Goal: Task Accomplishment & Management: Use online tool/utility

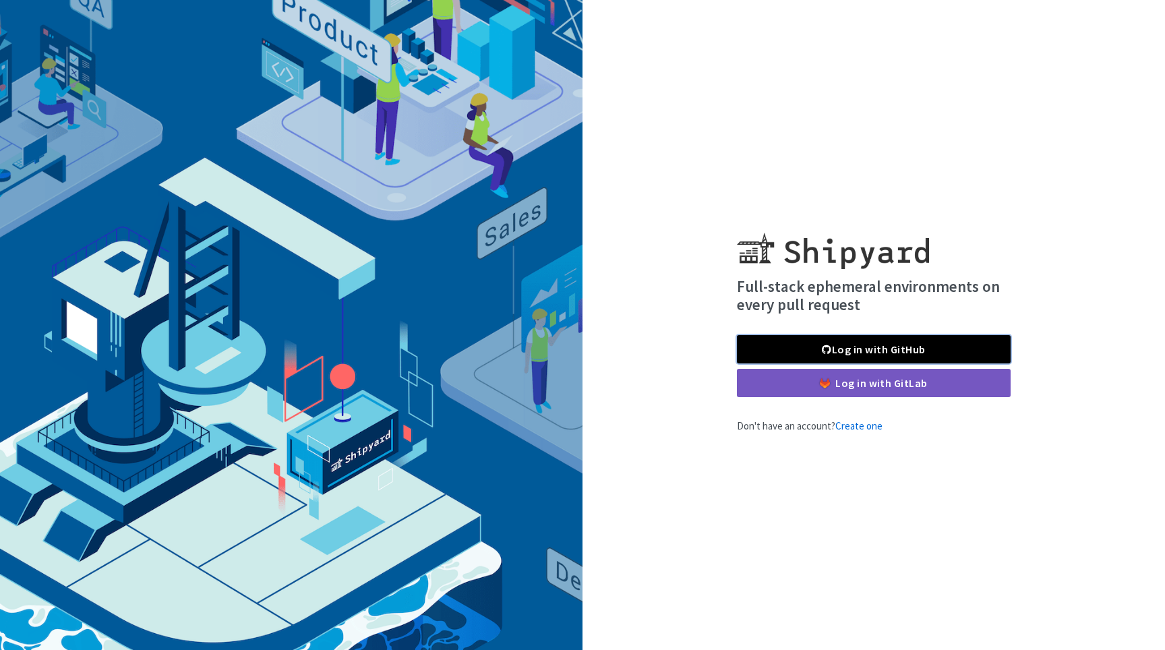
click at [831, 353] on span at bounding box center [826, 349] width 9 height 11
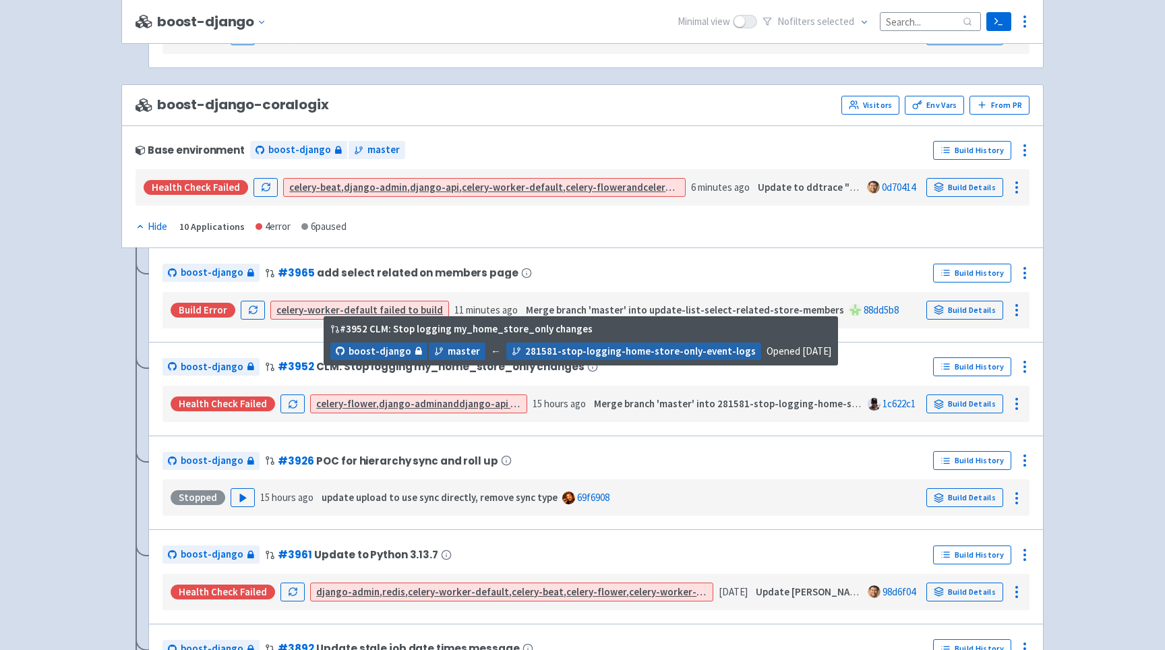
scroll to position [1871, 0]
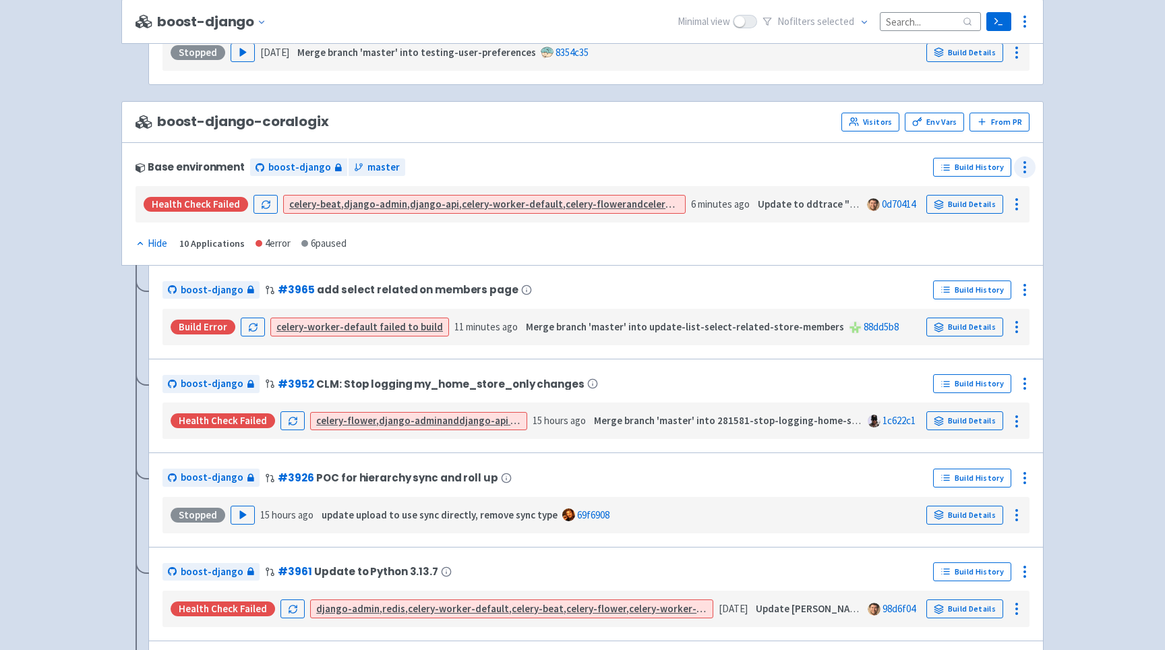
click at [1023, 170] on icon at bounding box center [1025, 167] width 16 height 16
click at [986, 297] on span "Rebuild" at bounding box center [974, 294] width 90 height 19
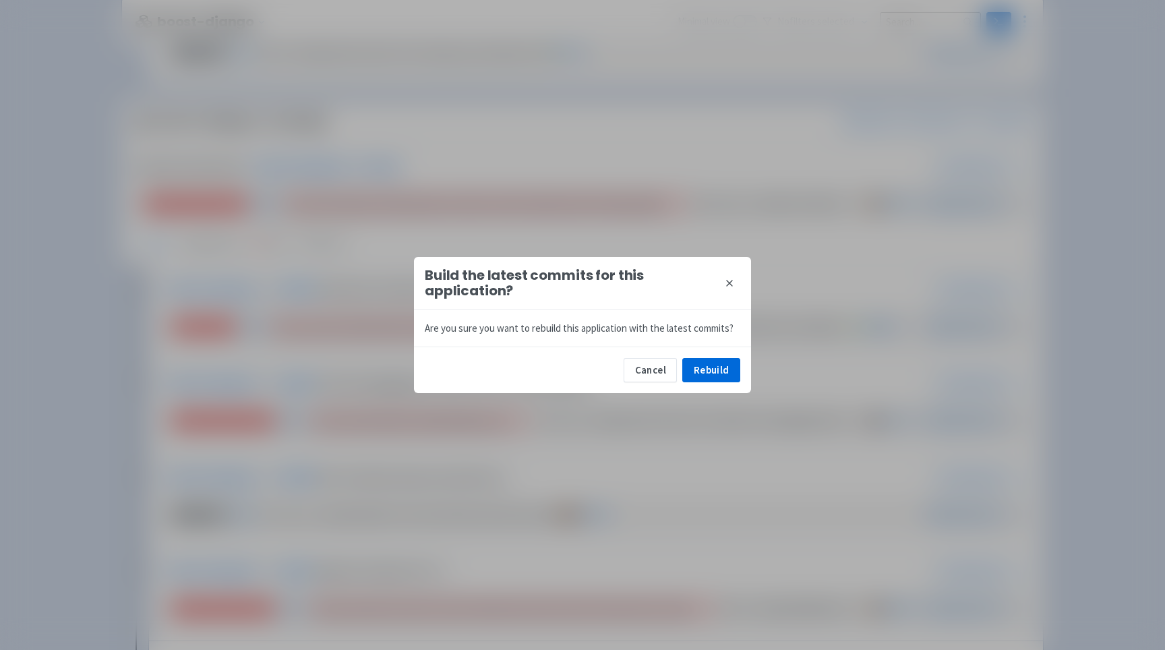
click at [726, 276] on button "close" at bounding box center [730, 283] width 22 height 22
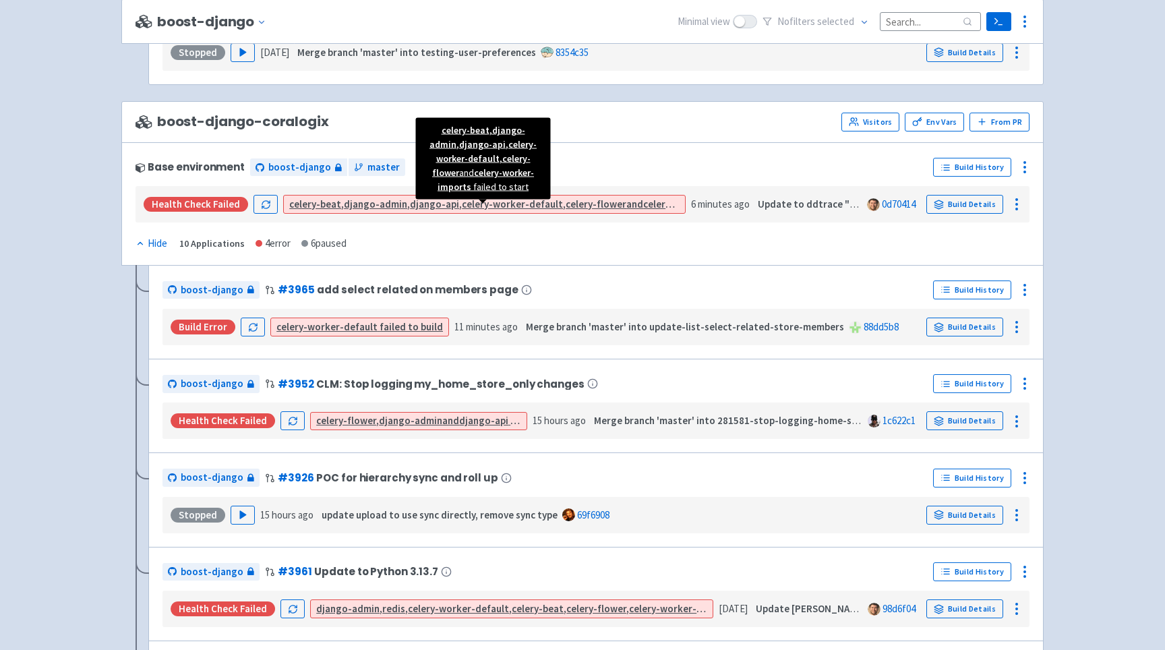
click at [657, 206] on strong "celery-worker-imports" at bounding box center [694, 204] width 103 height 13
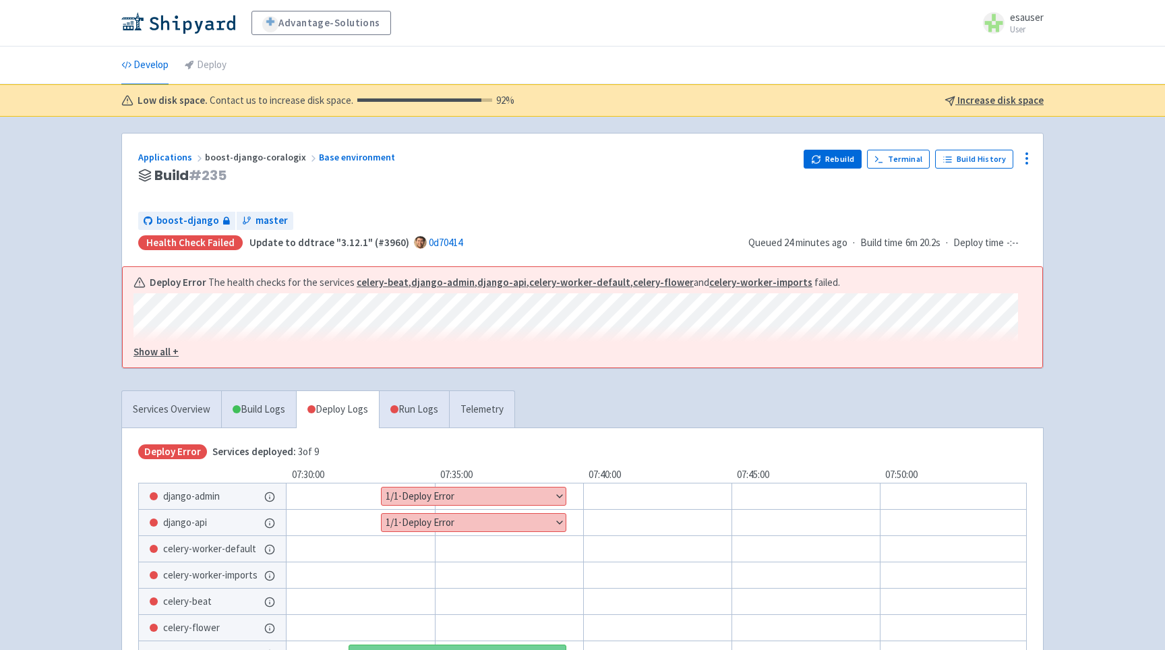
click at [990, 103] on u "Increase disk space" at bounding box center [1000, 100] width 86 height 13
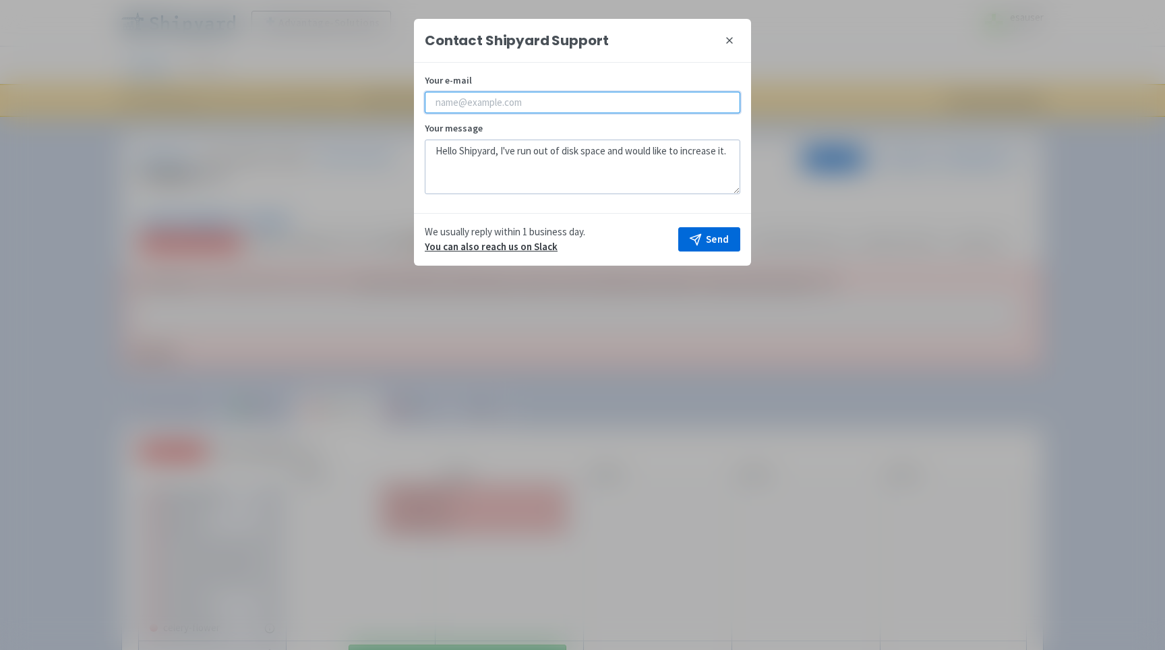
click at [518, 103] on input "Your e-mail" at bounding box center [582, 103] width 315 height 22
click at [518, 103] on input "eric.sauser@advantagesolutions.net" at bounding box center [582, 103] width 315 height 22
type input "eric.sauser@advantagesolutions.net"
click at [700, 236] on icon "button" at bounding box center [695, 239] width 13 height 13
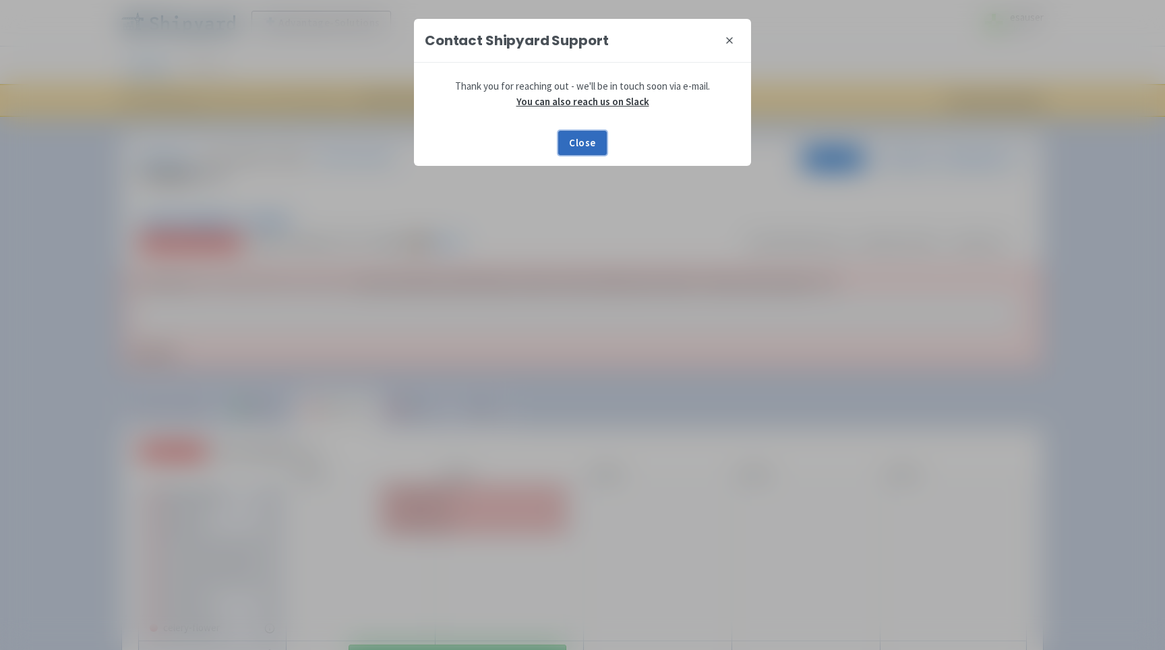
click at [589, 148] on button "Close" at bounding box center [582, 143] width 49 height 24
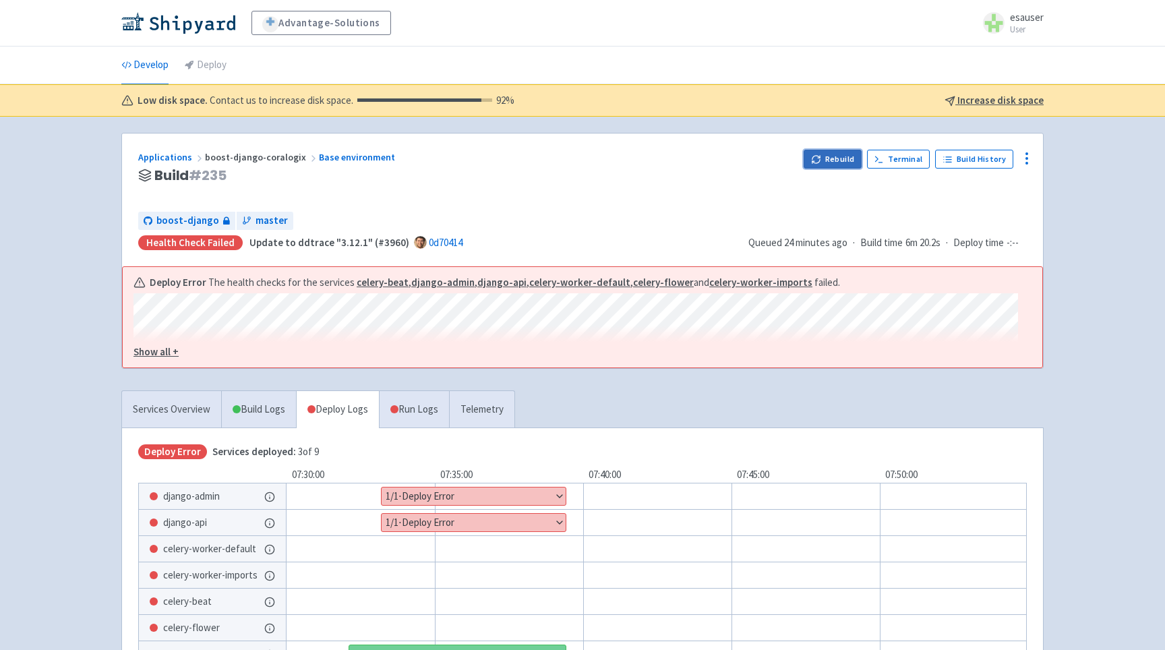
click at [833, 153] on button "Rebuild" at bounding box center [833, 159] width 58 height 19
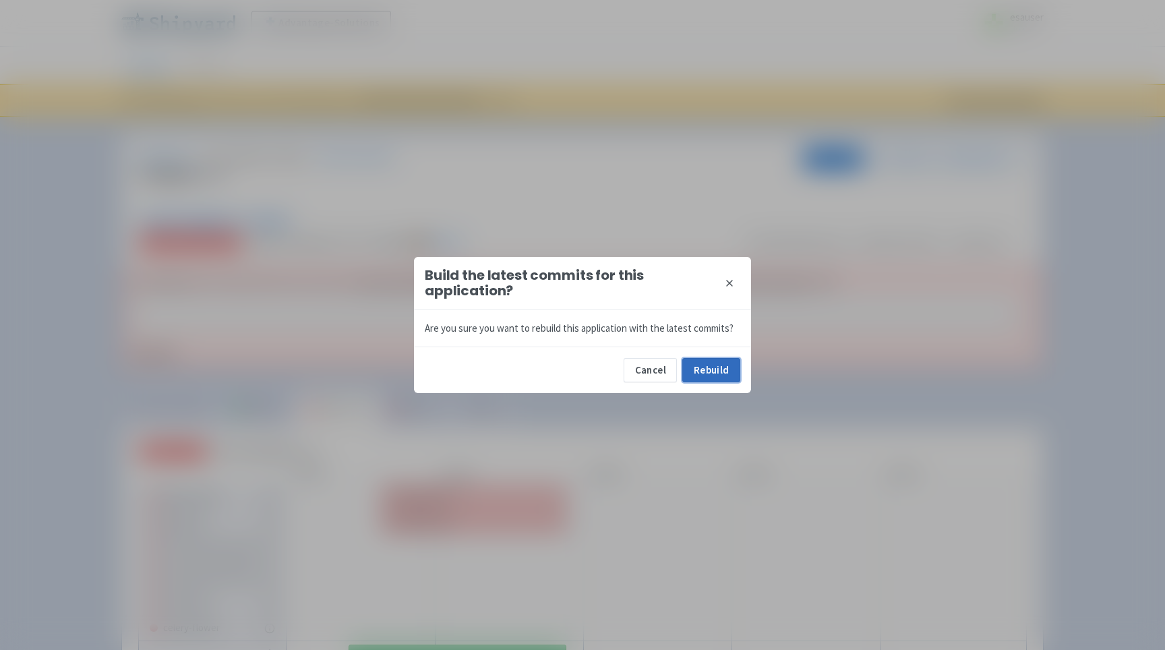
click at [713, 373] on button "Rebuild" at bounding box center [711, 370] width 58 height 24
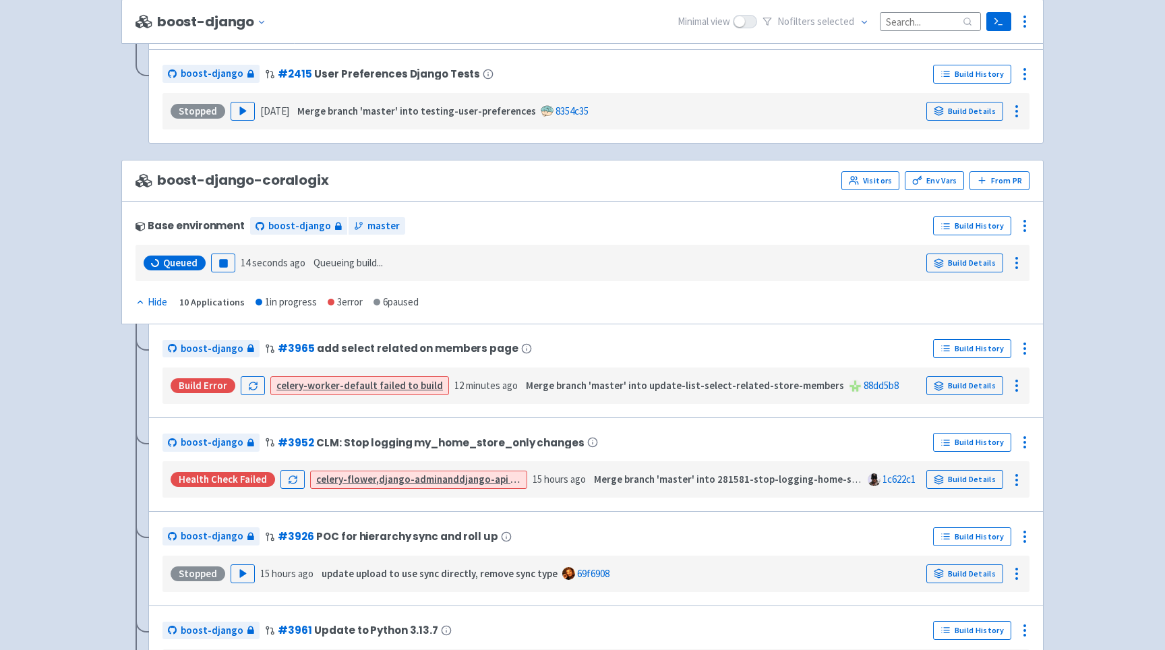
scroll to position [1811, 0]
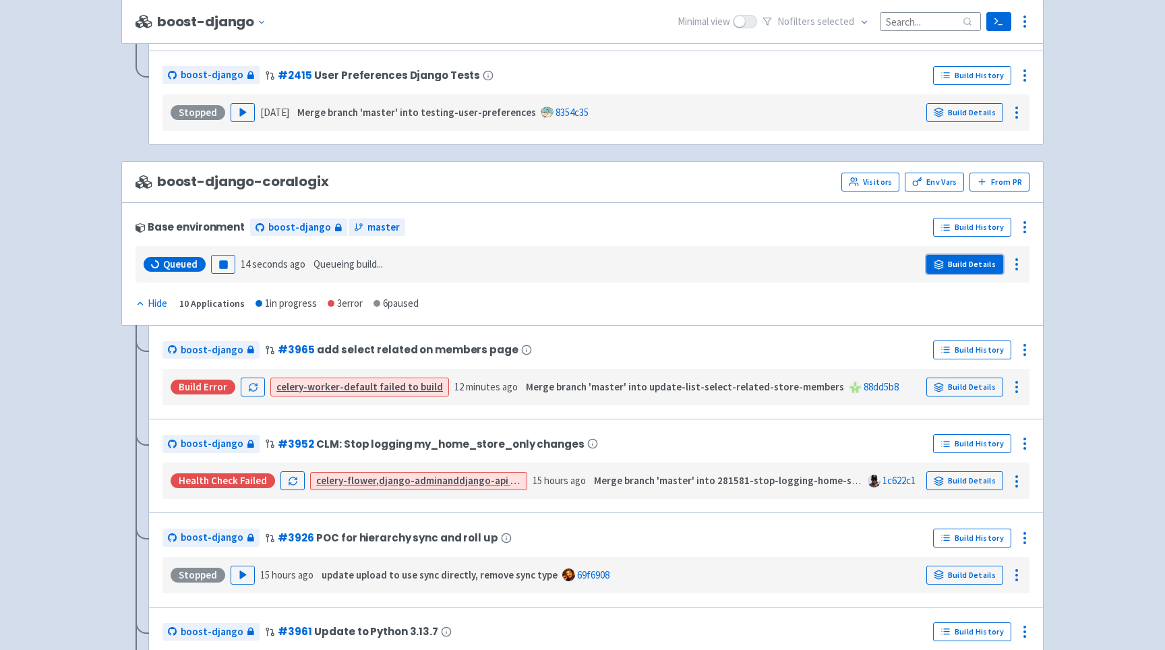
click at [963, 271] on link "Build Details" at bounding box center [964, 264] width 77 height 19
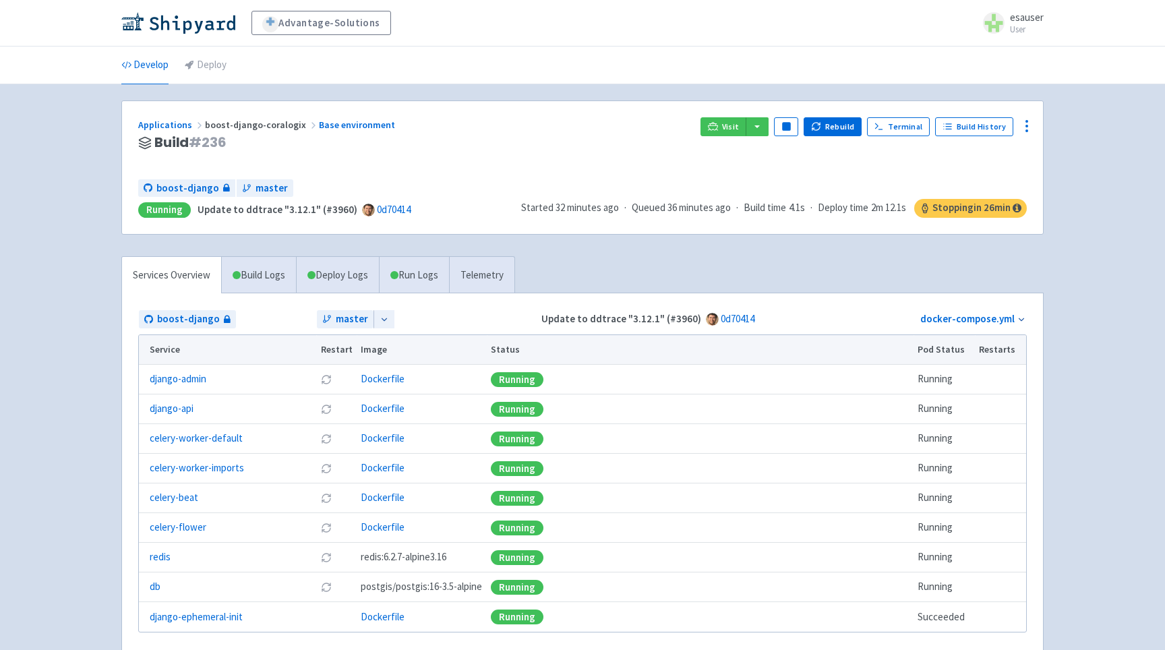
click at [95, 342] on div "Advantage-Solutions esauser User Profile Sign out Develop Deploy" at bounding box center [582, 349] width 1165 height 698
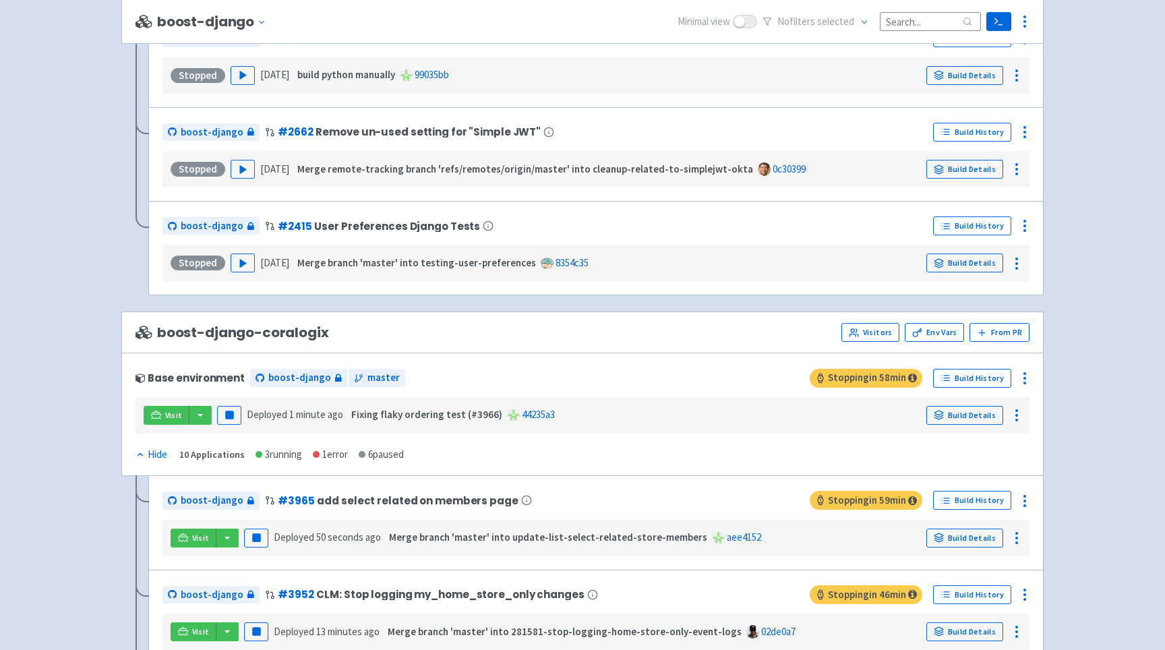
scroll to position [1637, 0]
